Goal: Task Accomplishment & Management: Manage account settings

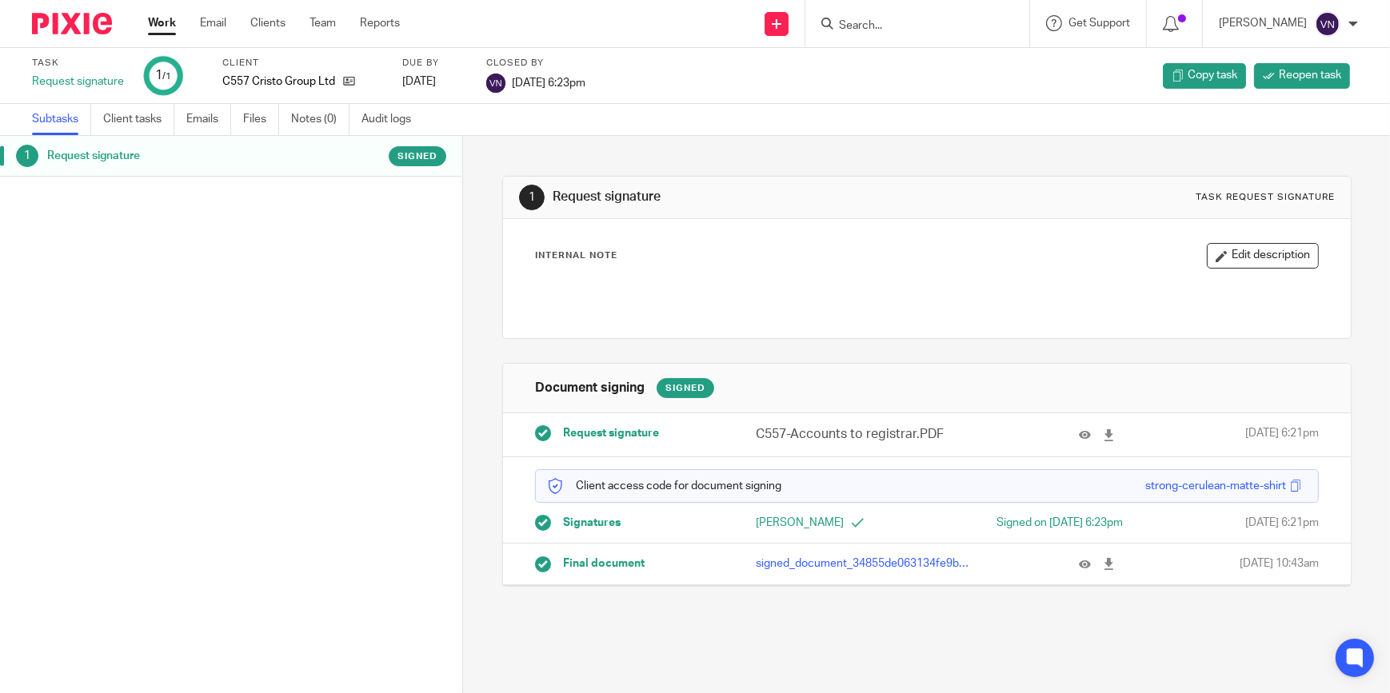
click at [685, 26] on input "Search" at bounding box center [909, 26] width 144 height 14
type input "mystical"
click at [685, 84] on link at bounding box center [933, 87] width 198 height 24
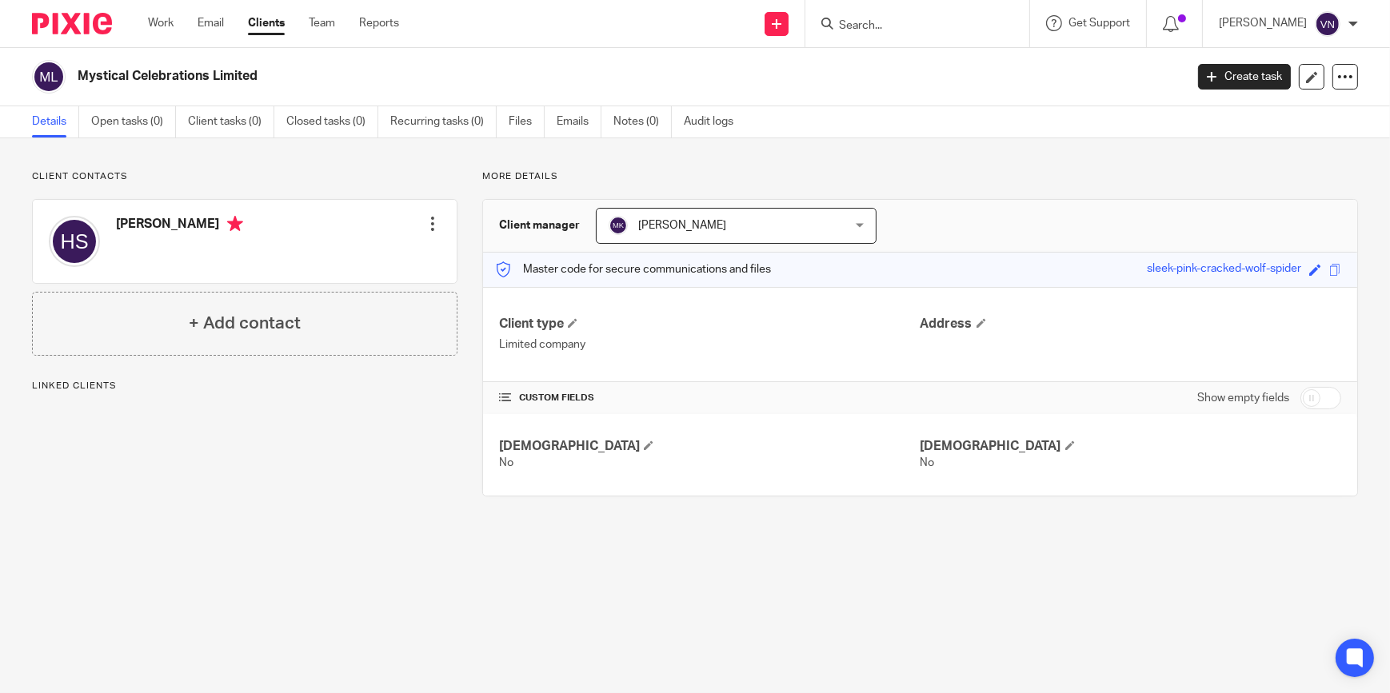
click at [431, 223] on div at bounding box center [433, 224] width 16 height 16
click at [360, 259] on link "Edit contact" at bounding box center [357, 259] width 153 height 23
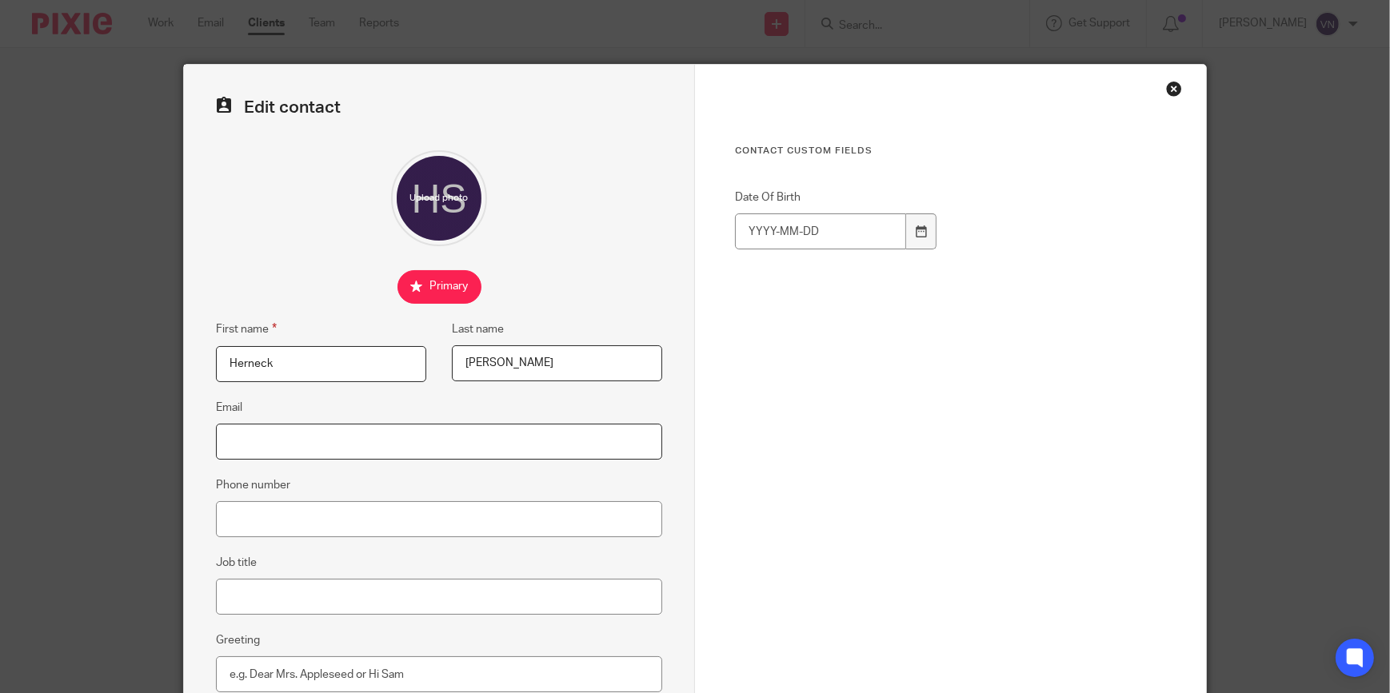
click at [350, 441] on input "Email" at bounding box center [439, 442] width 446 height 36
click at [222, 513] on input "Phone number" at bounding box center [439, 519] width 446 height 36
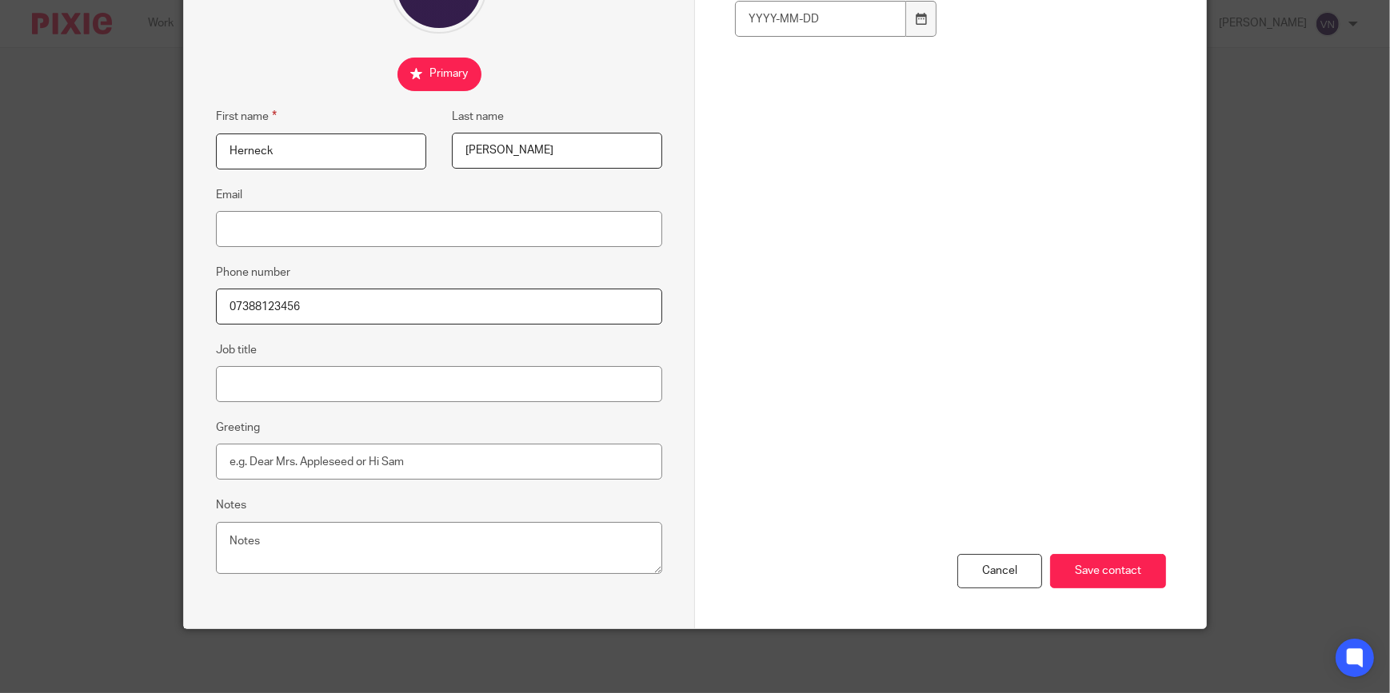
scroll to position [214, 0]
type input "07388123456"
click at [1127, 576] on input "Save contact" at bounding box center [1108, 571] width 116 height 34
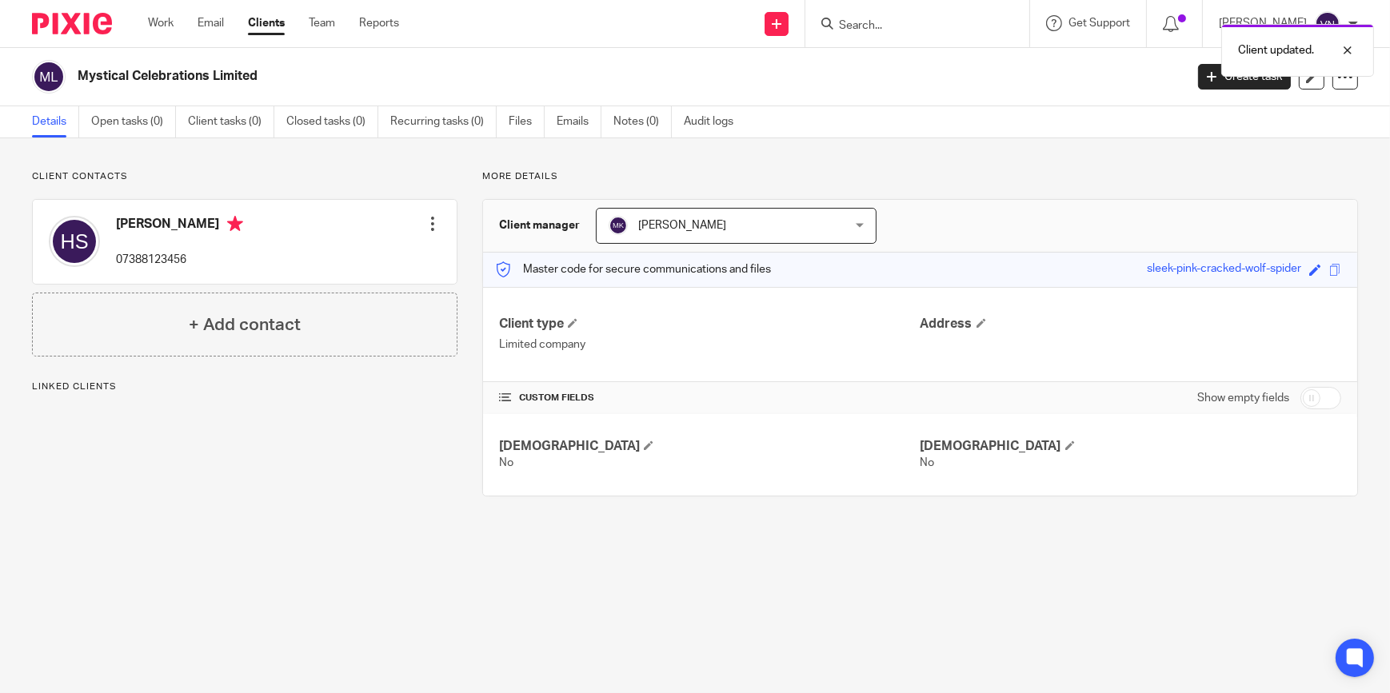
click at [993, 23] on div "Client updated." at bounding box center [1034, 46] width 679 height 61
click at [968, 26] on input "Search" at bounding box center [909, 26] width 144 height 14
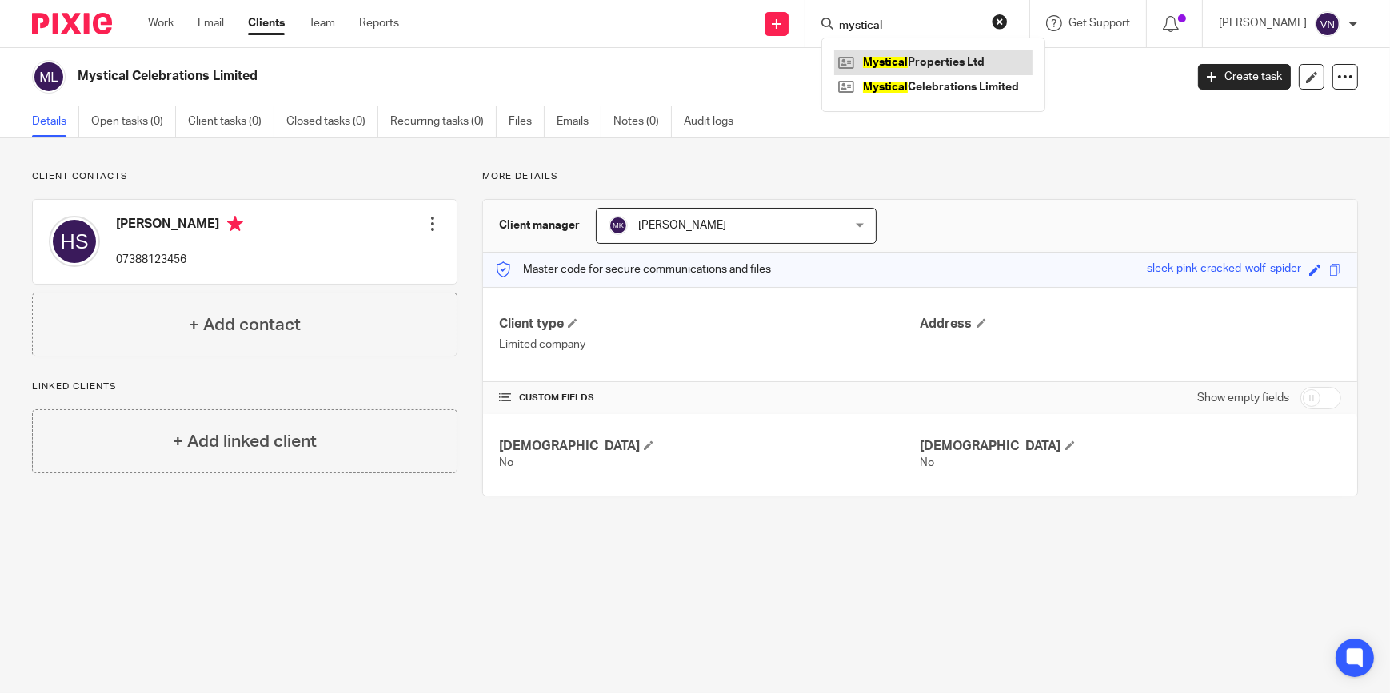
type input "mystical"
click at [974, 67] on link at bounding box center [933, 62] width 198 height 24
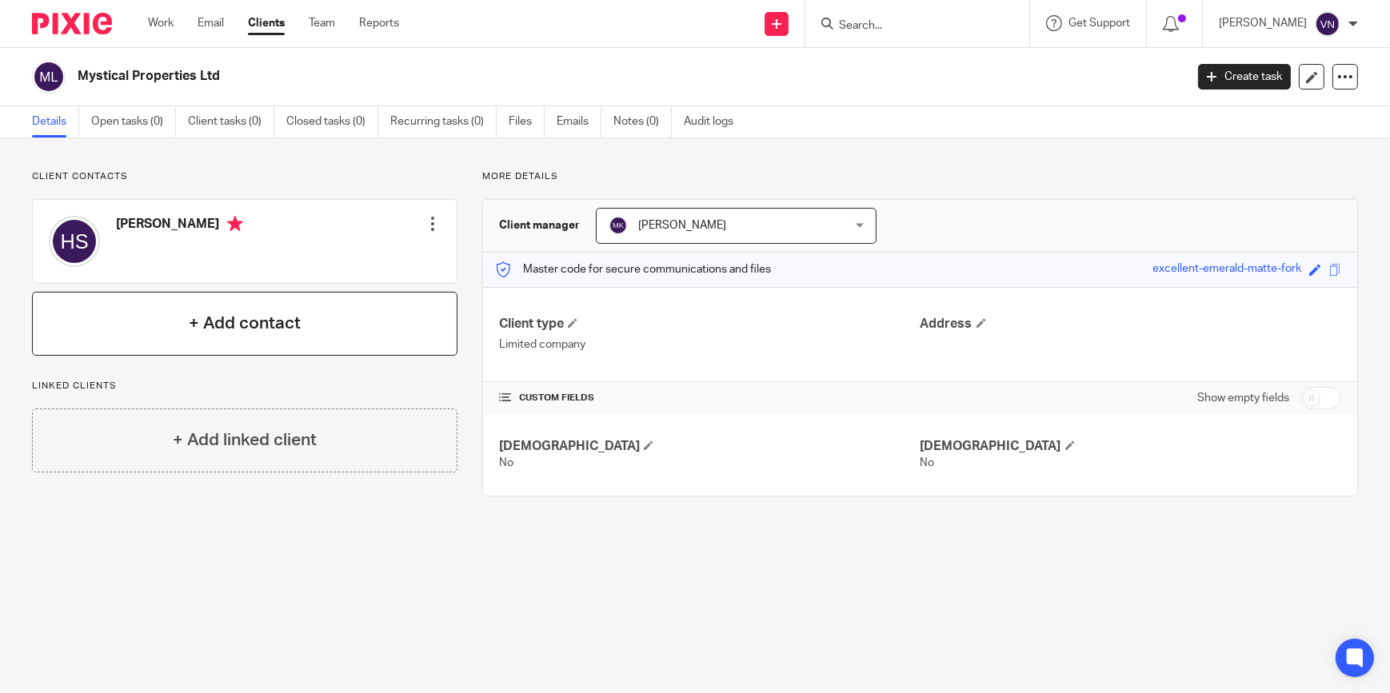
click at [292, 321] on h4 "+ Add contact" at bounding box center [245, 323] width 112 height 25
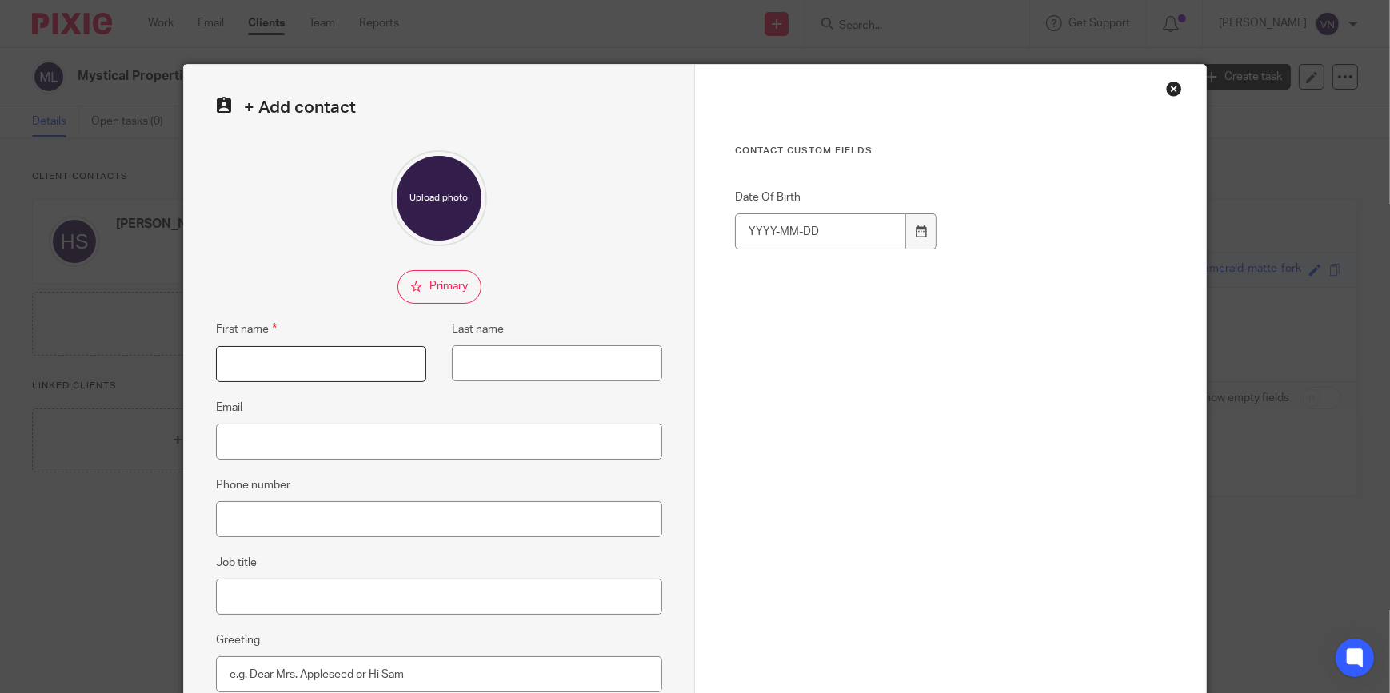
click at [282, 372] on input "First name" at bounding box center [321, 364] width 210 height 36
click at [22, 501] on div "+ Add contact First name Last name Email Phone number Job title Greeting Notes …" at bounding box center [695, 346] width 1390 height 693
click at [1169, 92] on div "Close this dialog window" at bounding box center [1174, 89] width 16 height 16
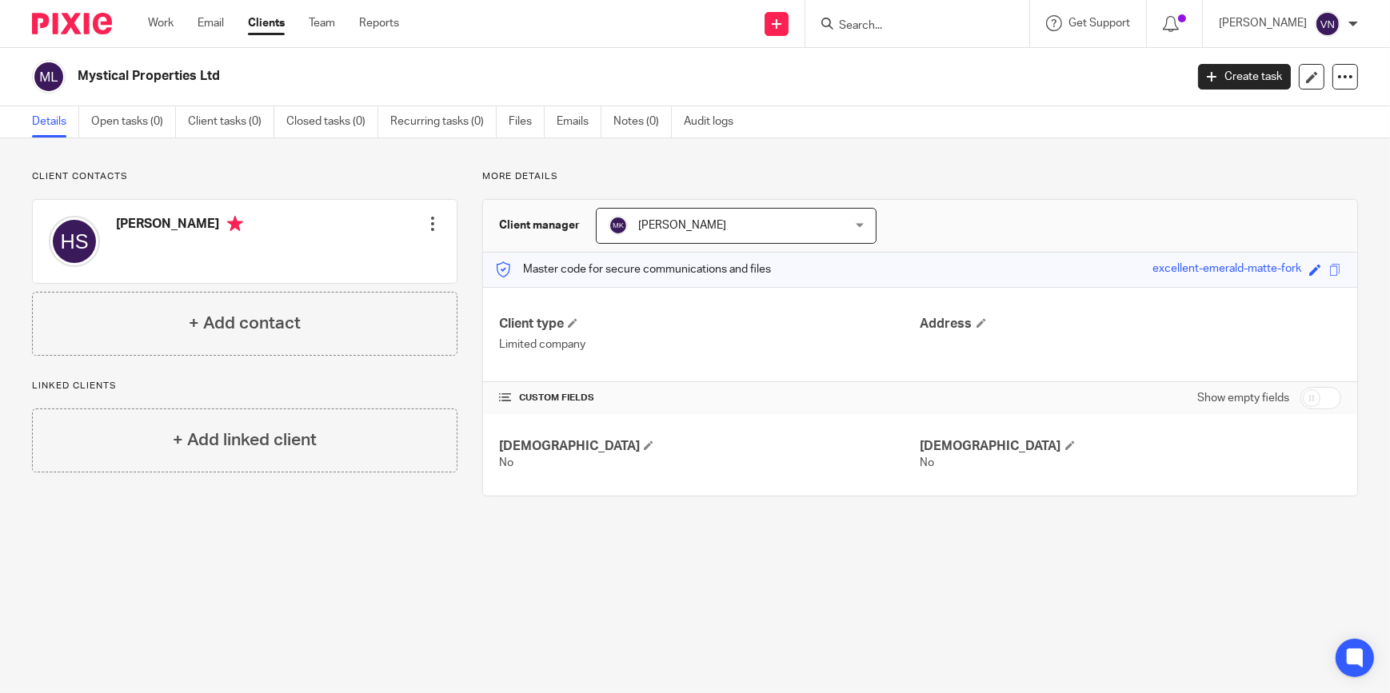
click at [425, 226] on div at bounding box center [433, 224] width 16 height 16
click at [348, 263] on link "Edit contact" at bounding box center [357, 259] width 153 height 23
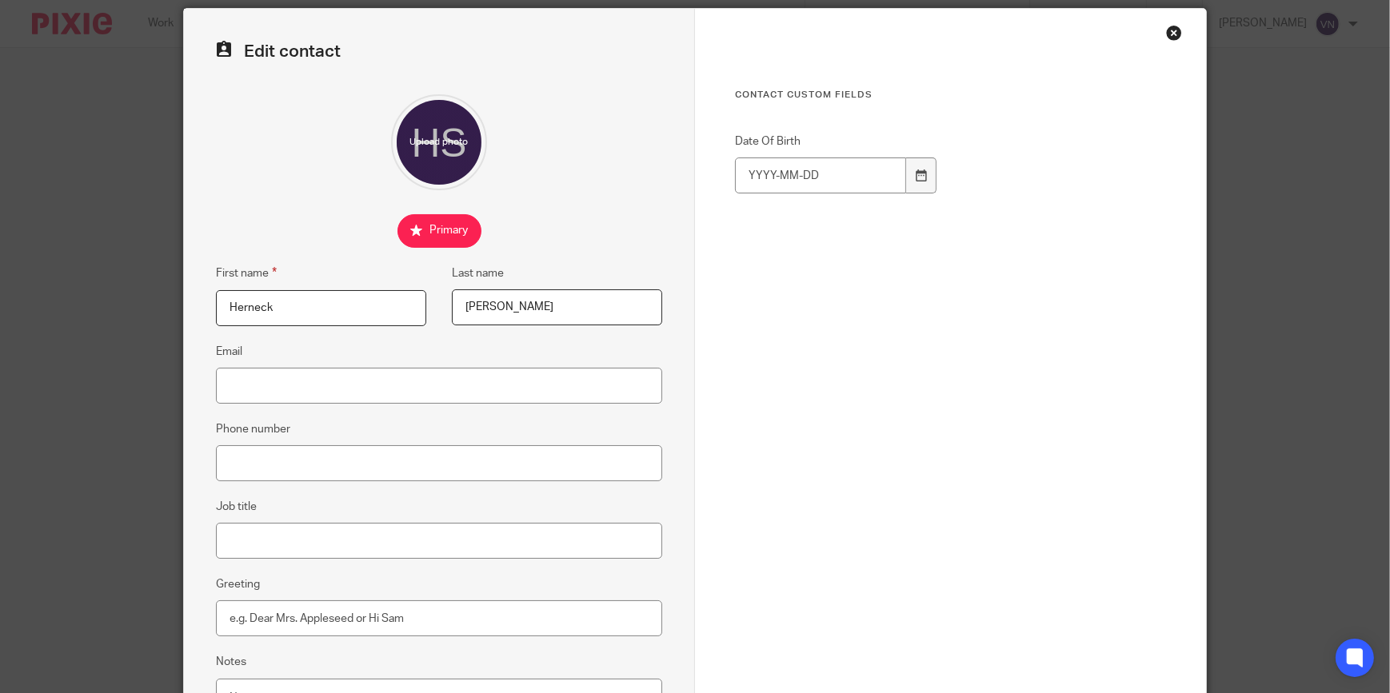
scroll to position [145, 0]
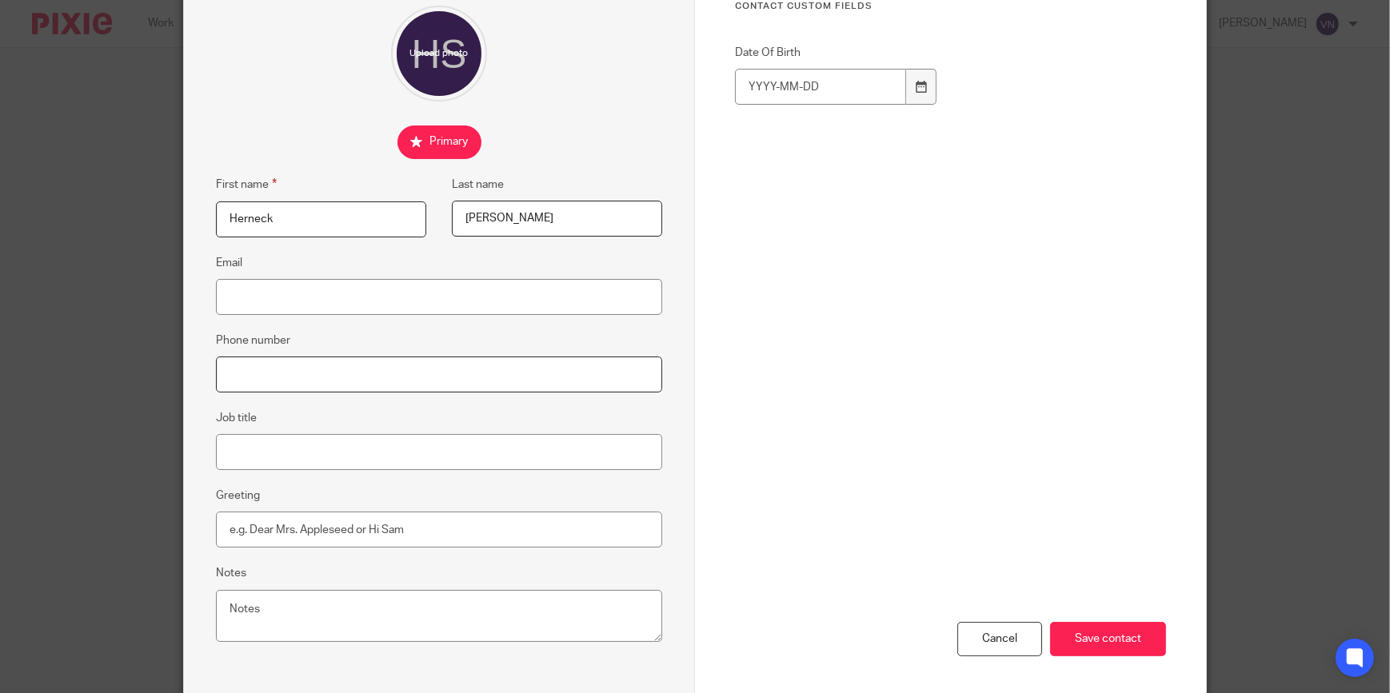
click at [251, 381] on input "Phone number" at bounding box center [439, 375] width 446 height 36
type input "07388123456"
click at [1082, 634] on input "Save contact" at bounding box center [1108, 639] width 116 height 34
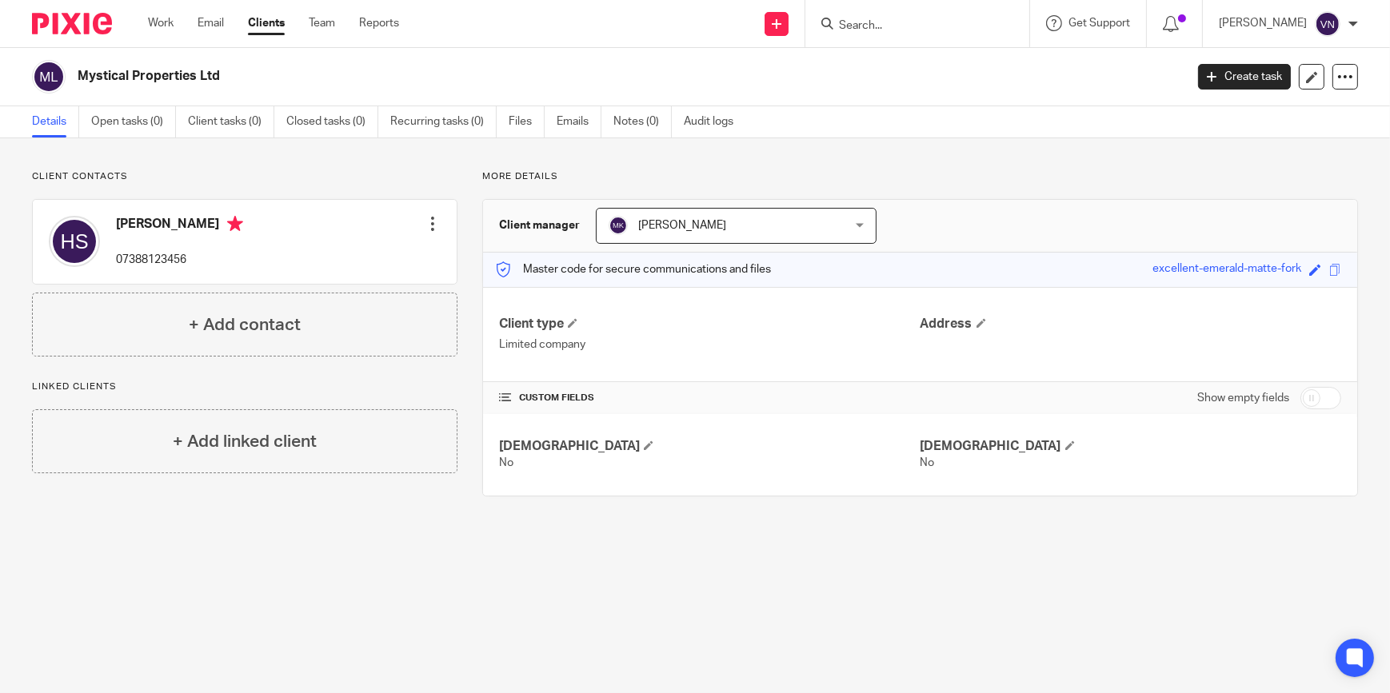
click at [968, 32] on form at bounding box center [922, 24] width 170 height 20
click at [968, 28] on input "Search" at bounding box center [909, 26] width 144 height 14
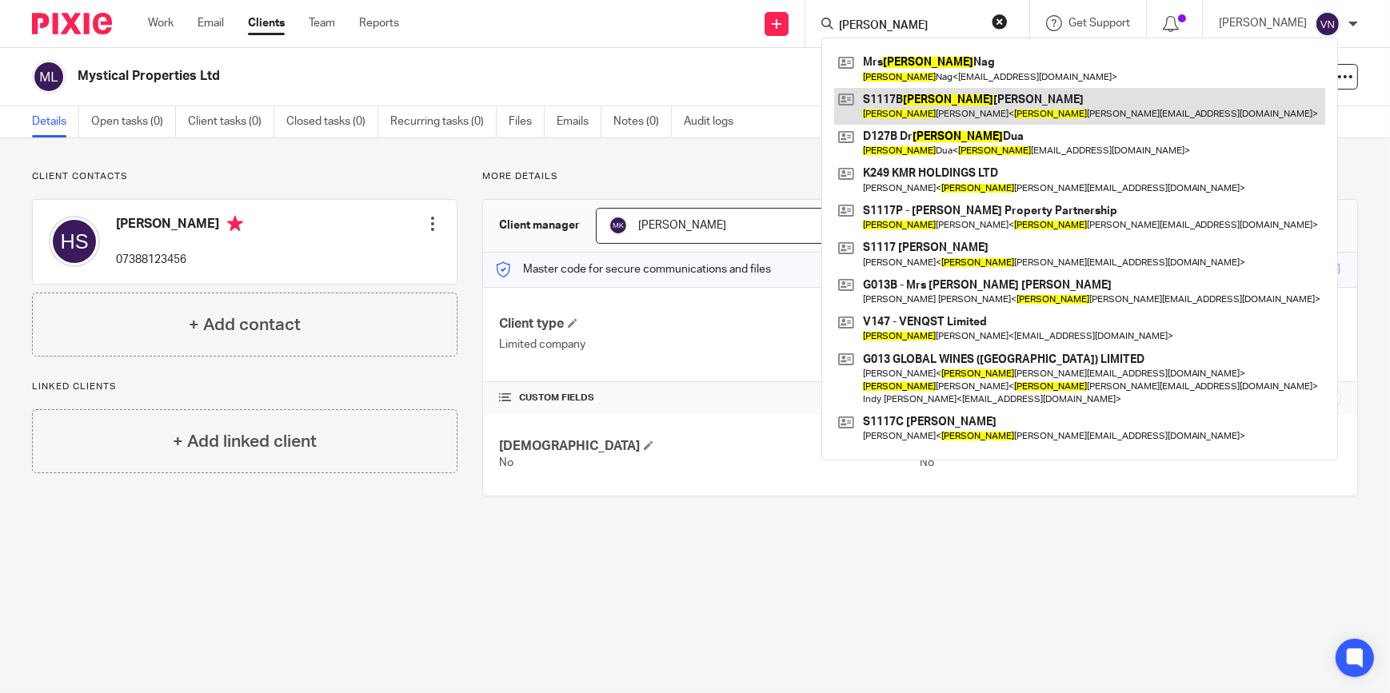
type input "rita"
click at [981, 112] on link at bounding box center [1079, 106] width 491 height 37
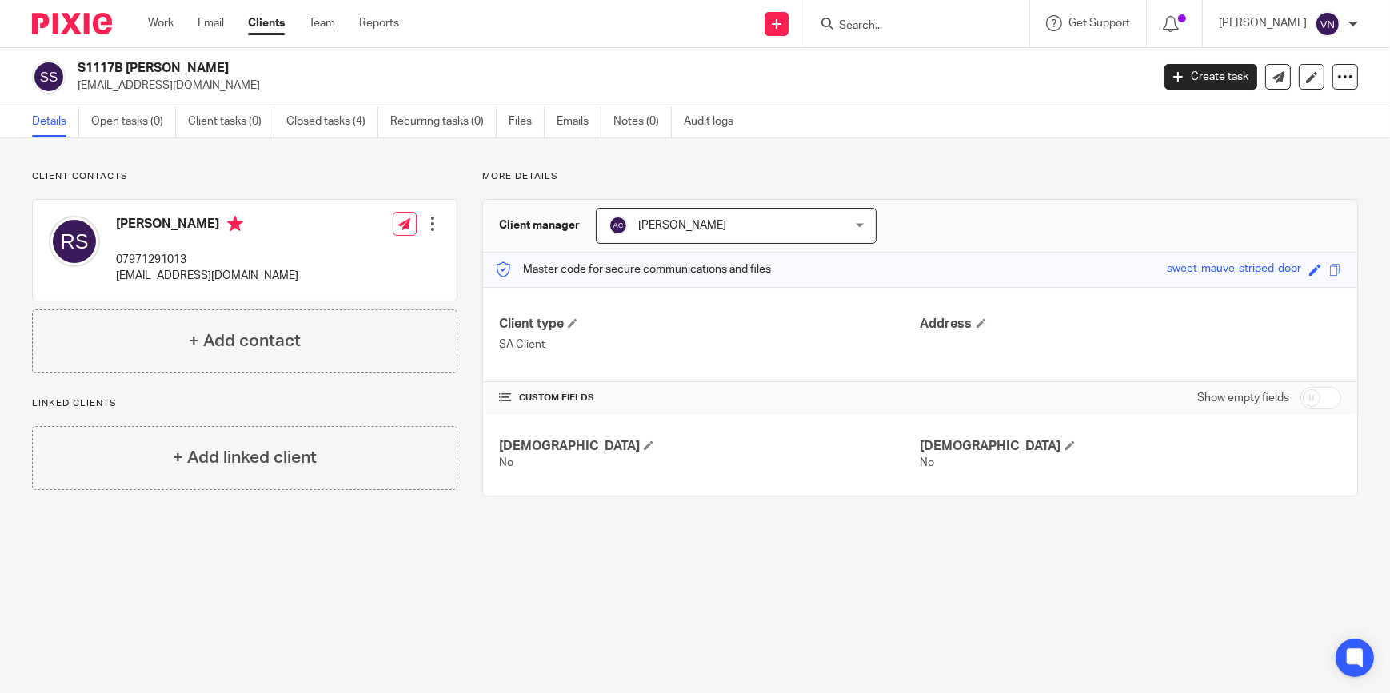
click at [926, 30] on input "Search" at bounding box center [909, 26] width 144 height 14
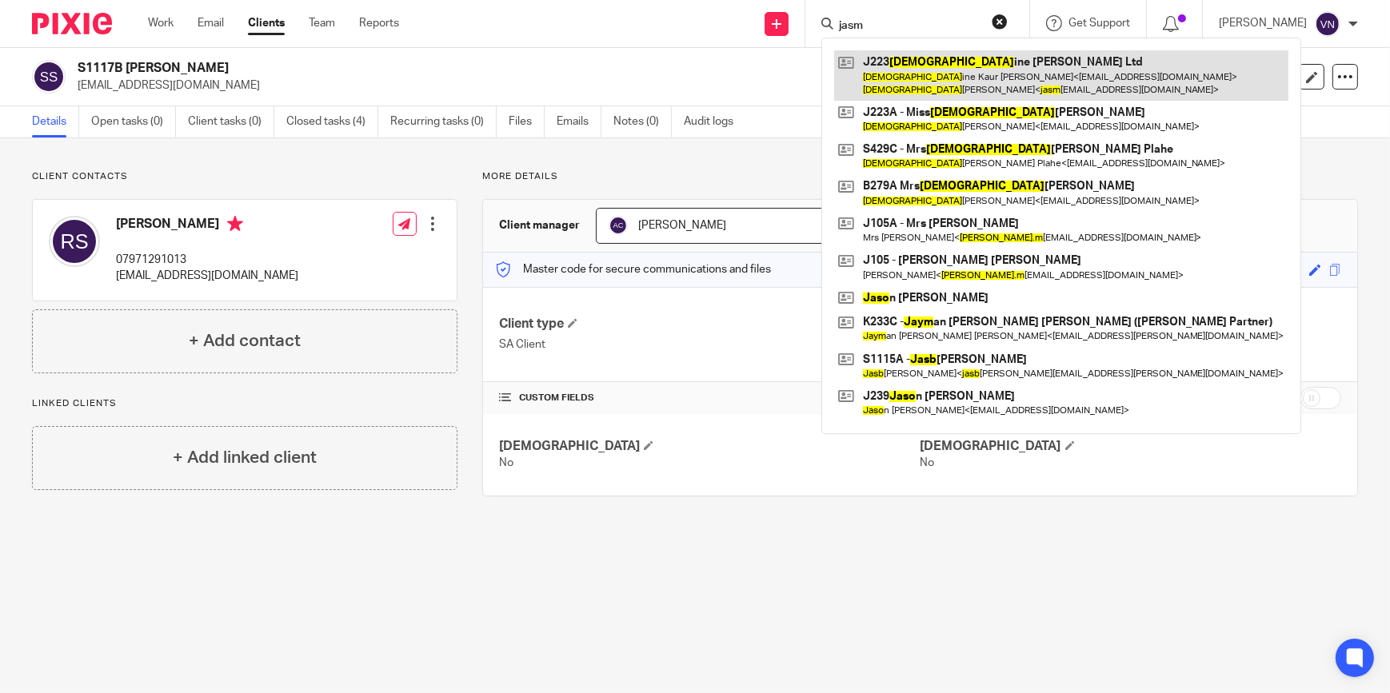
type input "jasm"
click at [939, 69] on link at bounding box center [1061, 75] width 454 height 50
